Goal: Check status: Verify the current state of an ongoing process or item

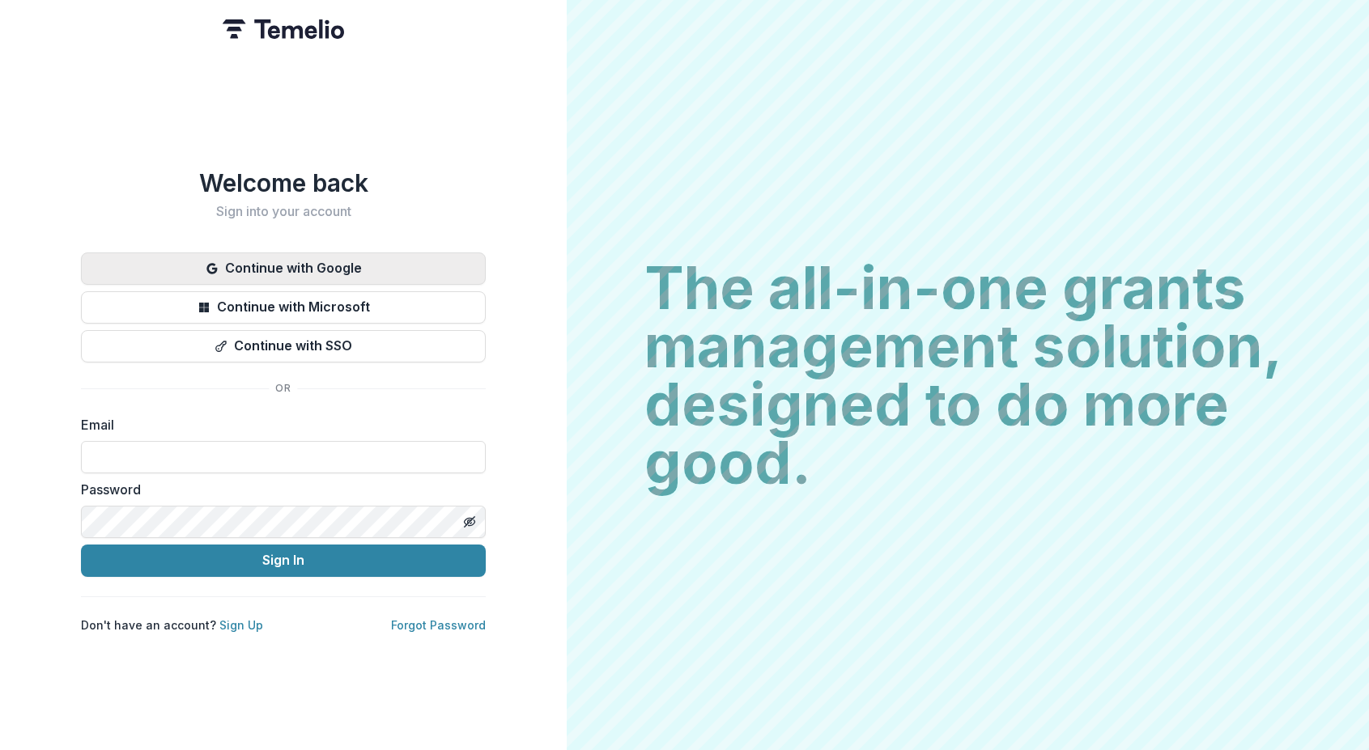
click at [244, 255] on button "Continue with Google" at bounding box center [283, 269] width 405 height 32
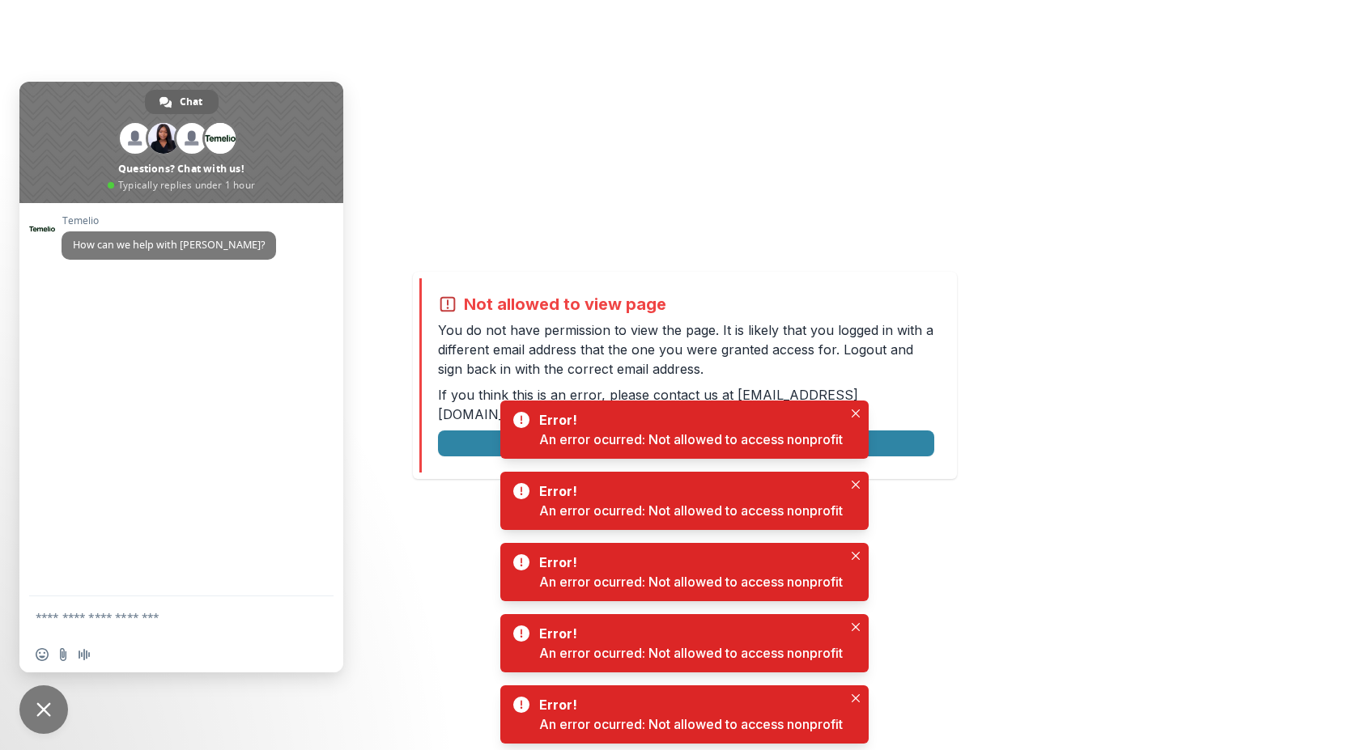
click at [689, 197] on div "Not allowed to view page You do not have permission to view the page. It is lik…" at bounding box center [684, 375] width 1369 height 750
click at [49, 703] on span "Close chat" at bounding box center [43, 710] width 15 height 15
